Goal: Find specific page/section: Find specific page/section

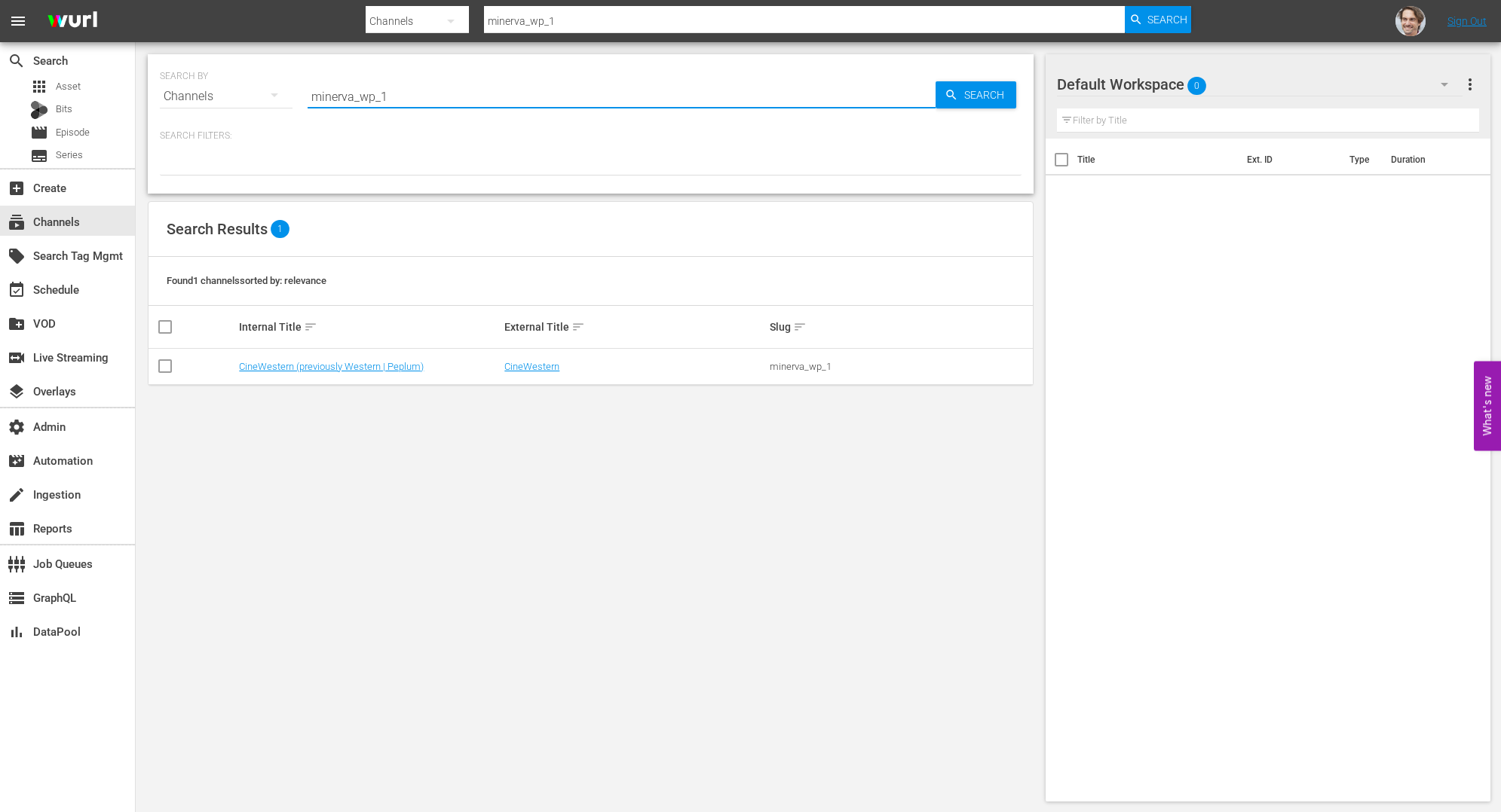
click at [440, 105] on input "minerva_wp_1" at bounding box center [622, 97] width 628 height 36
type input "minerva_fullmoon_1"
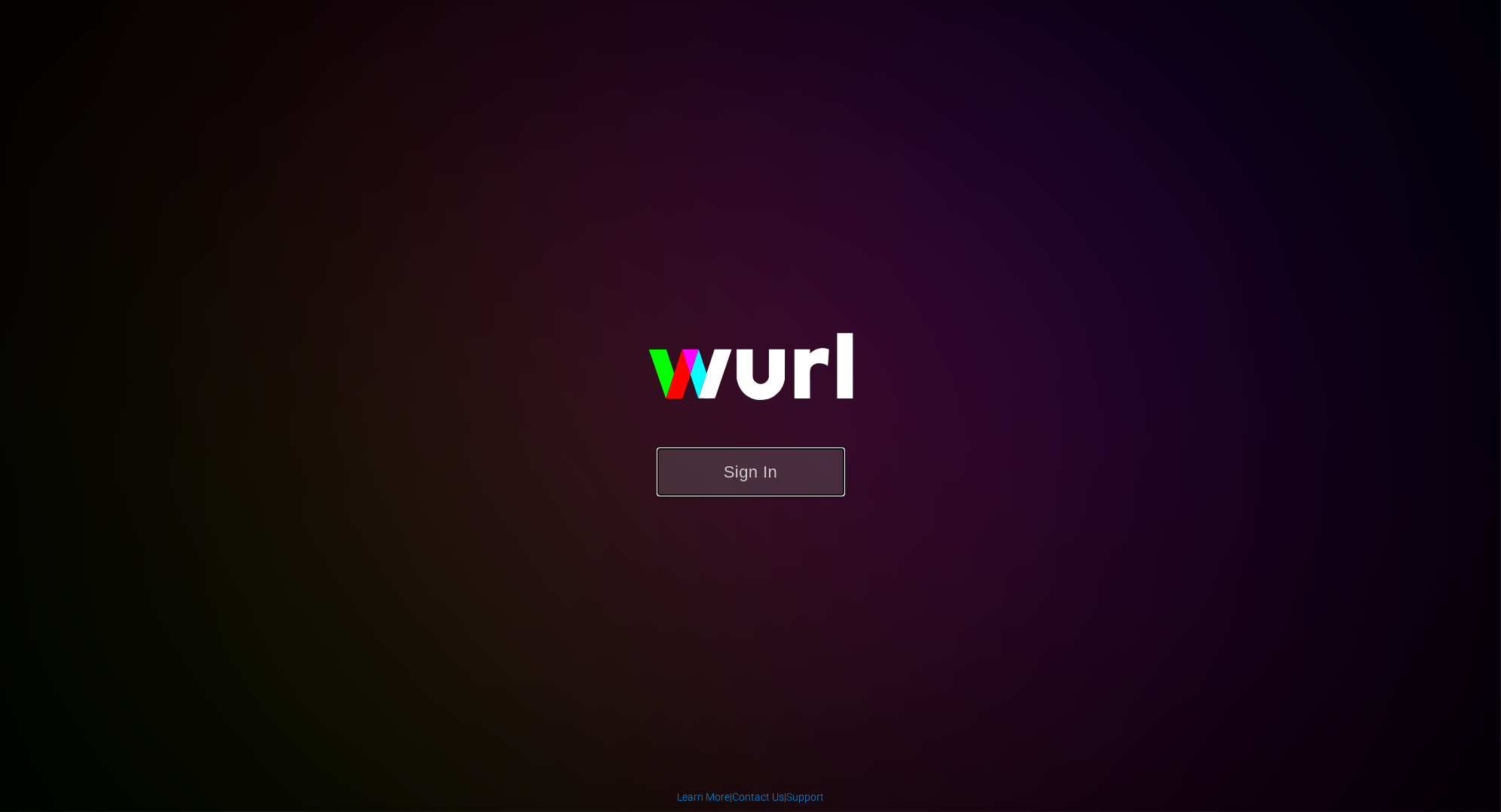
click at [748, 461] on button "Sign In" at bounding box center [751, 472] width 189 height 49
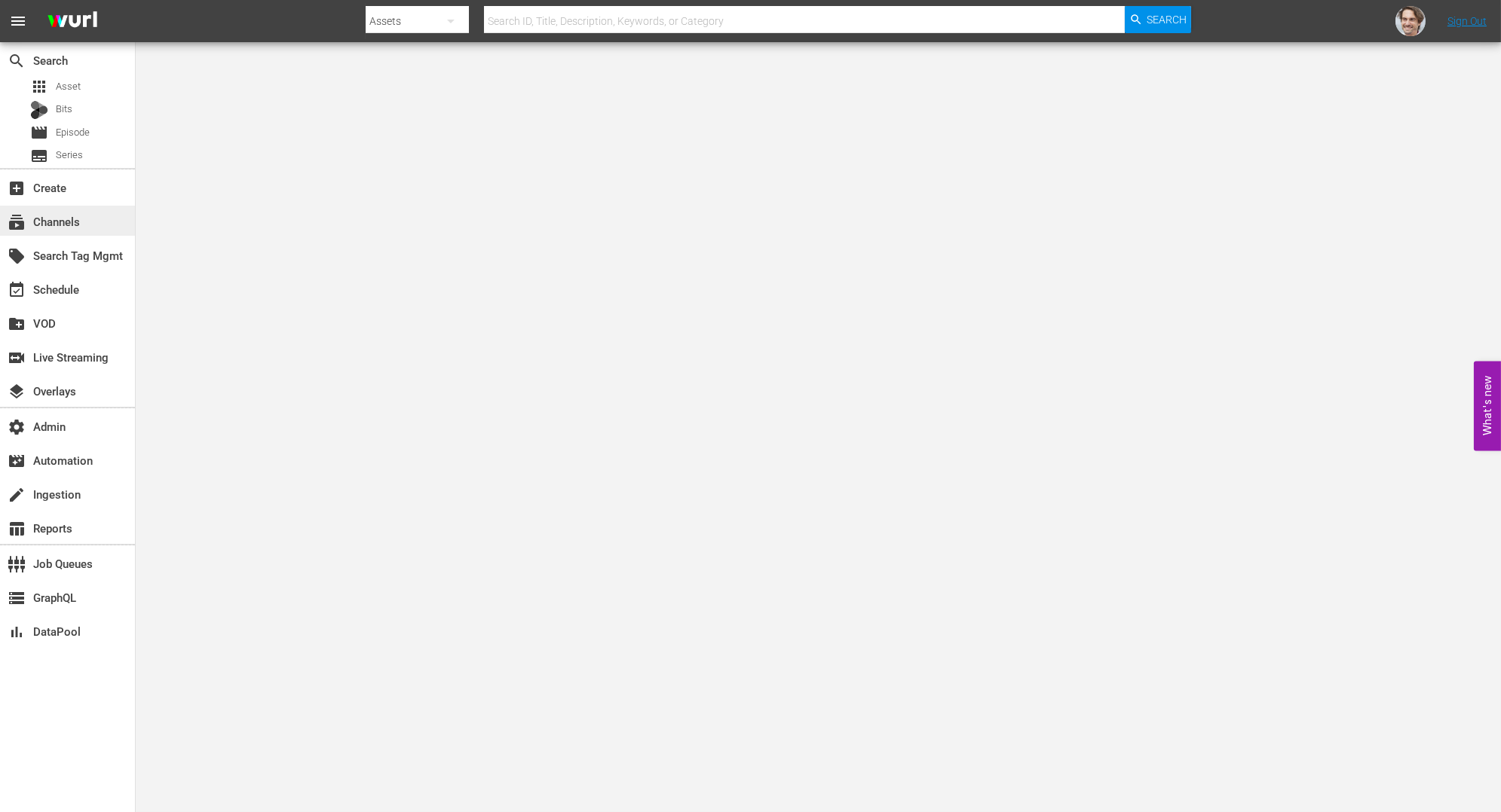
click at [74, 221] on div "subscriptions Channels" at bounding box center [42, 220] width 85 height 14
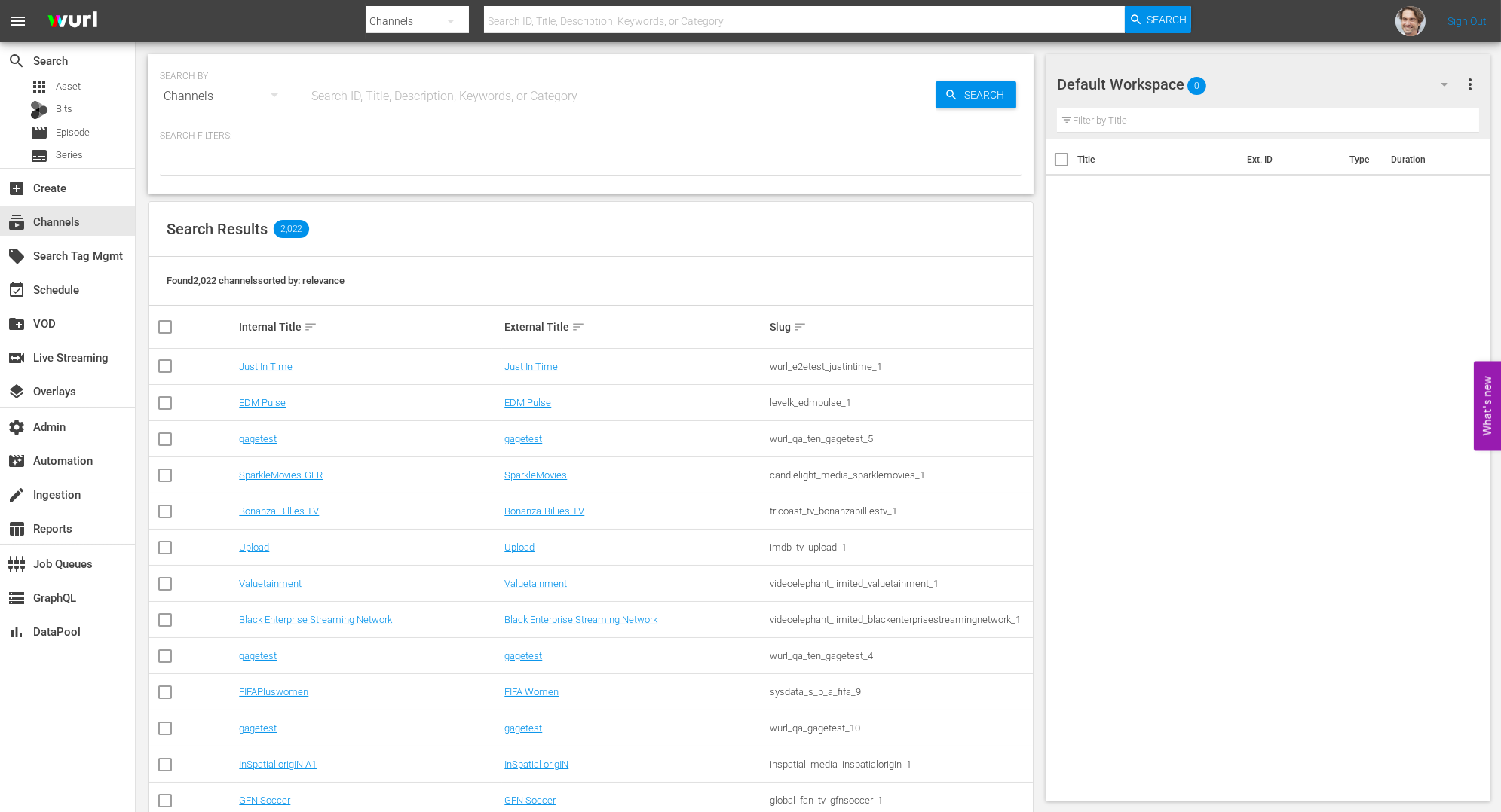
click at [450, 92] on input "text" at bounding box center [622, 97] width 628 height 36
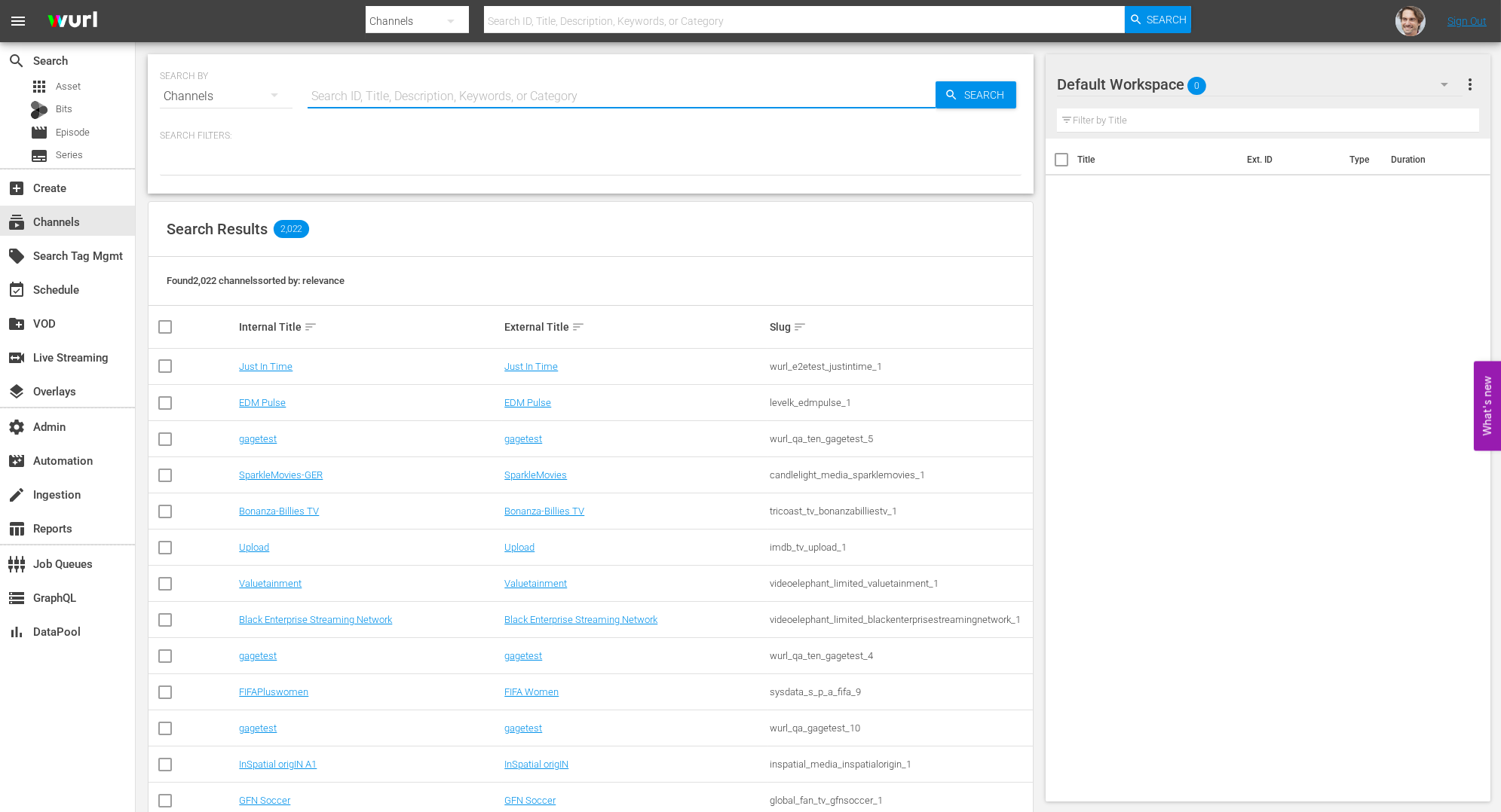
paste input "minerva_fullmoon_1"
type input "minerva_fullmoon_1"
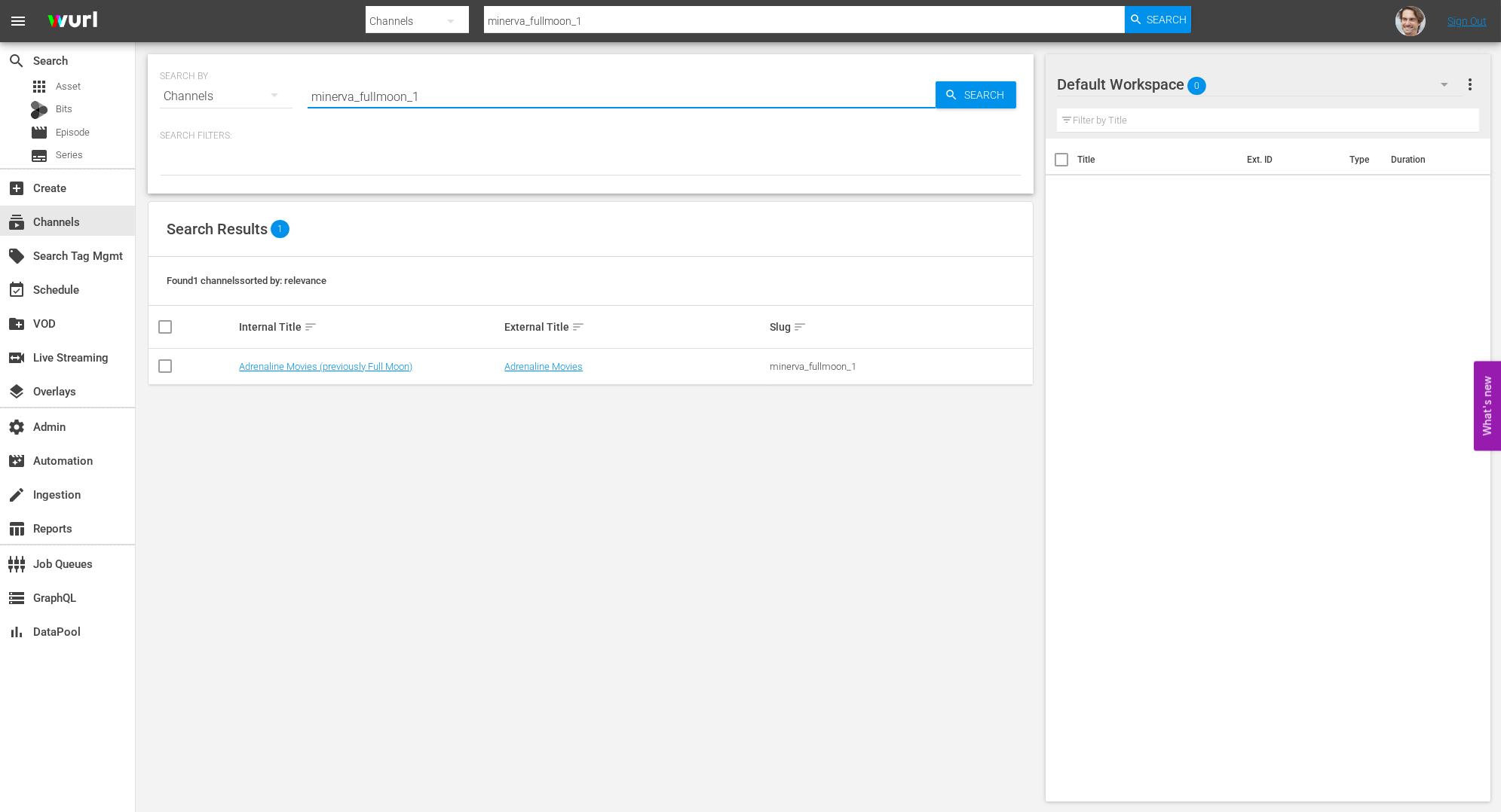
type input "minerva_fullmoon_1"
